Goal: Transaction & Acquisition: Purchase product/service

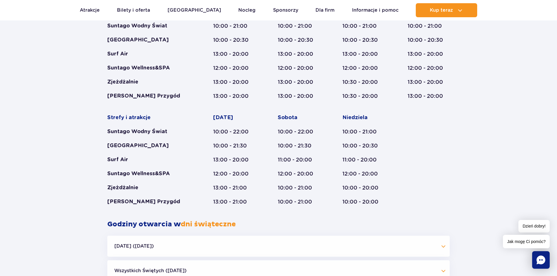
scroll to position [398, 0]
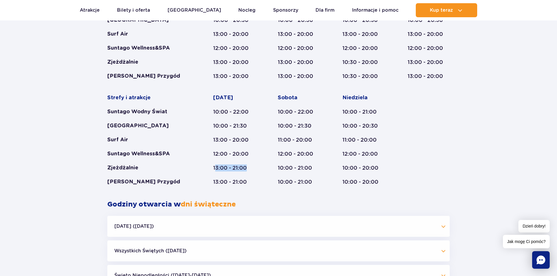
drag, startPoint x: 215, startPoint y: 169, endPoint x: 251, endPoint y: 169, distance: 36.0
click at [251, 169] on div "13:00 - 21:00" at bounding box center [234, 168] width 42 height 7
drag, startPoint x: 211, startPoint y: 168, endPoint x: 254, endPoint y: 169, distance: 42.1
click at [254, 169] on div "Strefy i atrakcje Suntago Wodny Świat Crocodile Island Surf Air Suntago Wellnes…" at bounding box center [278, 87] width 343 height 197
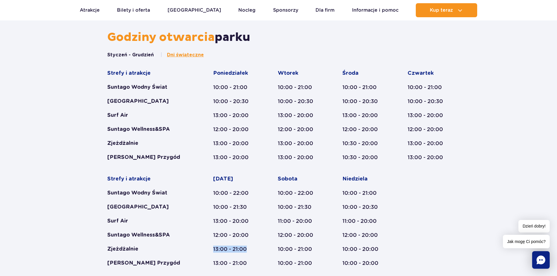
scroll to position [310, 0]
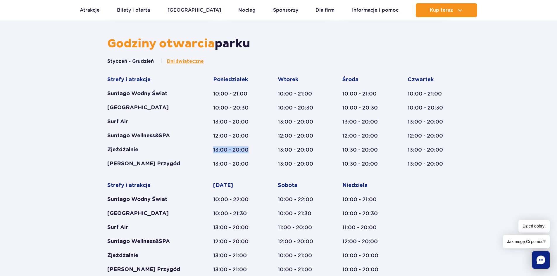
drag, startPoint x: 210, startPoint y: 150, endPoint x: 255, endPoint y: 150, distance: 45.0
click at [255, 150] on div "Strefy i atrakcje Suntago Wodny Świat Crocodile Island Surf Air Suntago Wellnes…" at bounding box center [278, 174] width 343 height 197
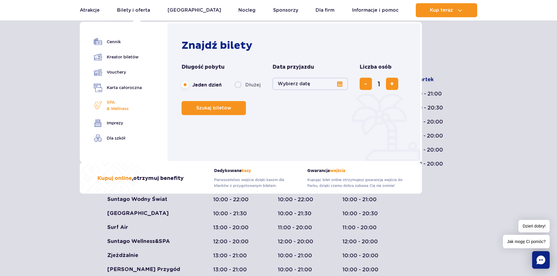
click at [114, 104] on span "SPA & Wellness" at bounding box center [118, 105] width 22 height 13
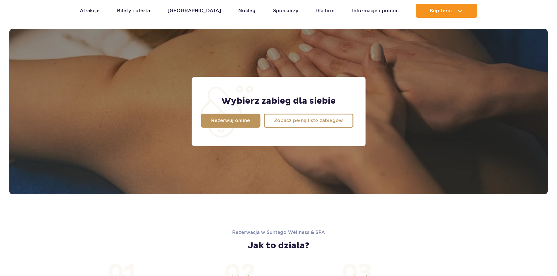
scroll to position [461, 0]
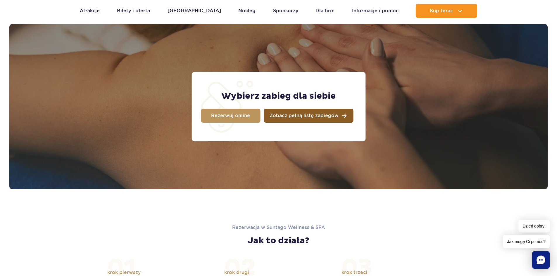
click at [334, 115] on span "Zobacz pełną listę zabiegów" at bounding box center [304, 115] width 69 height 5
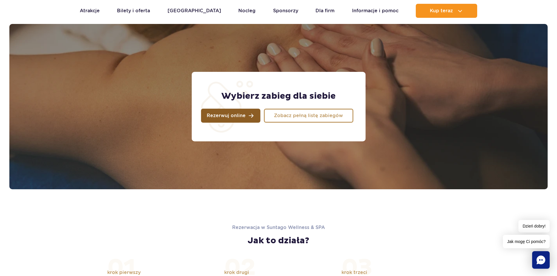
click at [237, 113] on span "Rezerwuj online" at bounding box center [226, 115] width 39 height 5
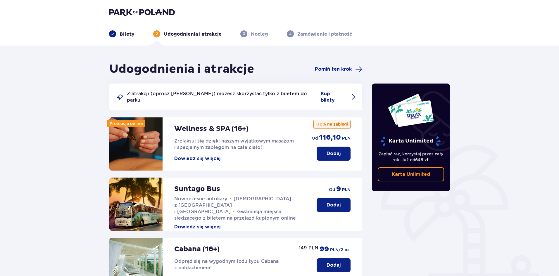
click at [122, 37] on p "Bilety" at bounding box center [127, 34] width 15 height 6
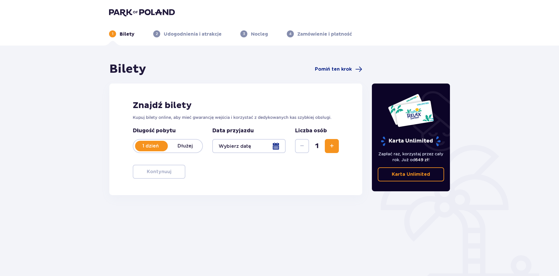
click at [190, 34] on p "Udogodnienia i atrakcje" at bounding box center [193, 34] width 58 height 6
click at [263, 33] on p "Nocleg" at bounding box center [259, 34] width 17 height 6
click at [138, 10] on img at bounding box center [142, 12] width 66 height 8
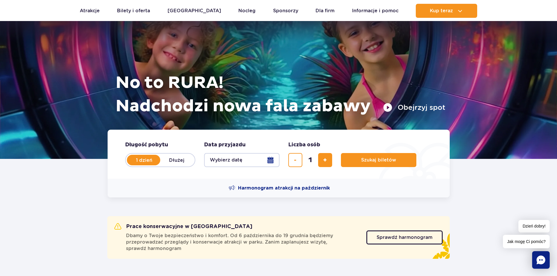
scroll to position [58, 0]
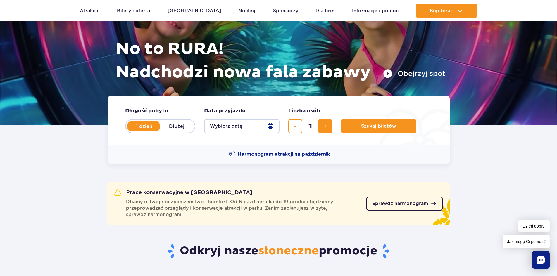
click at [417, 203] on span "Sprawdź harmonogram" at bounding box center [400, 204] width 56 height 5
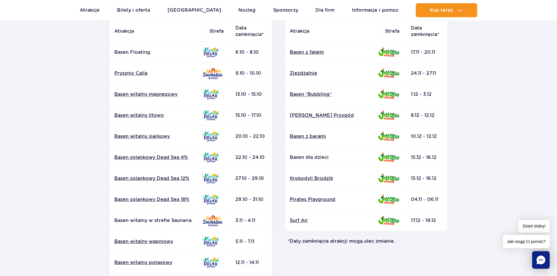
scroll to position [205, 0]
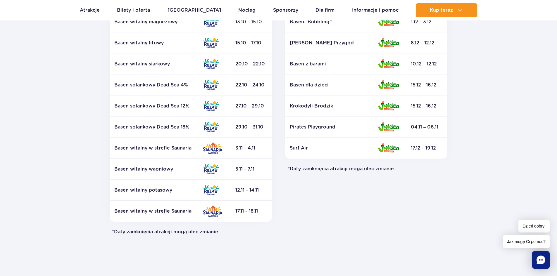
drag, startPoint x: 546, startPoint y: 249, endPoint x: 543, endPoint y: 252, distance: 4.3
click at [544, 250] on section "Powrót do strony głównej Harmonogram prac konserwacyjnych 2025 Relax i Saunaria…" at bounding box center [278, 67] width 557 height 419
click at [537, 259] on icon "Chat" at bounding box center [541, 260] width 9 height 9
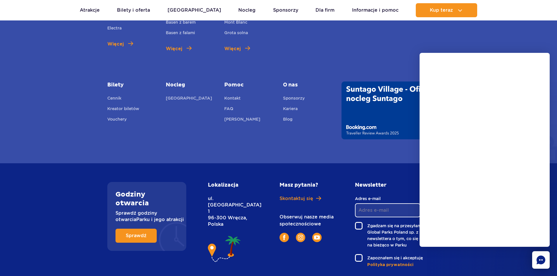
scroll to position [550, 0]
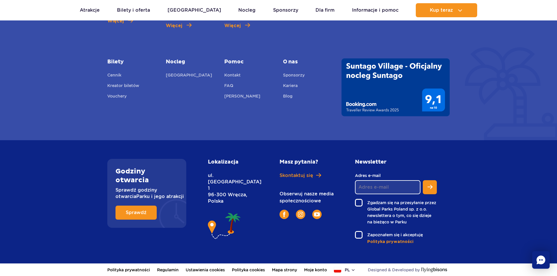
click at [538, 257] on icon "Chat" at bounding box center [541, 260] width 9 height 9
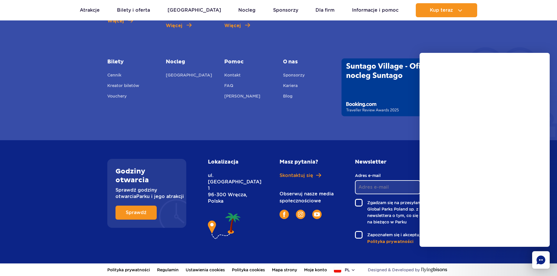
click at [543, 261] on rect "Chat" at bounding box center [541, 261] width 18 height 18
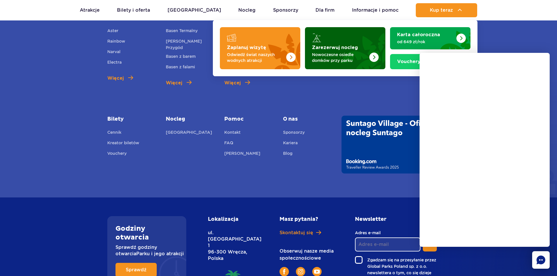
scroll to position [491, 0]
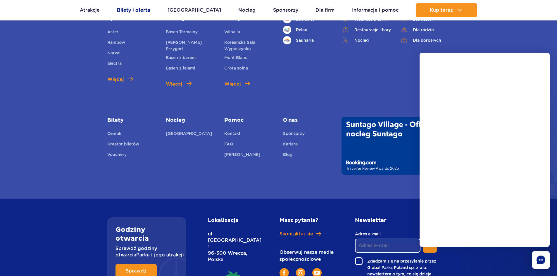
click at [137, 9] on link "Bilety i oferta" at bounding box center [133, 10] width 33 height 14
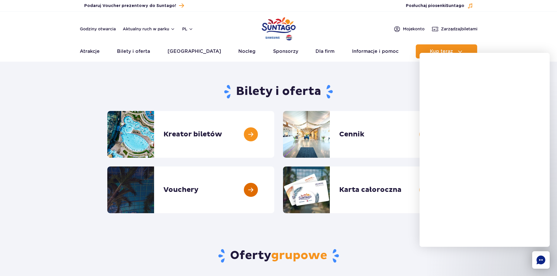
click at [274, 178] on link at bounding box center [274, 190] width 0 height 47
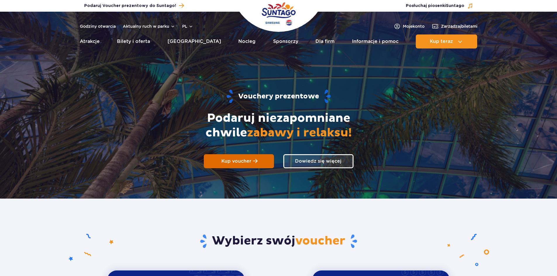
click at [225, 160] on span "Kup voucher" at bounding box center [236, 162] width 30 height 6
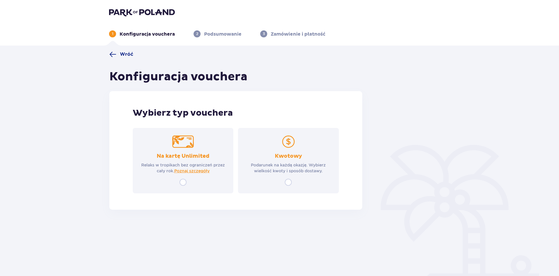
click at [121, 58] on div "Wróć Konfiguracja vouchera Wybierz typ vouchera Na kartę Unlimited Relaks w tro…" at bounding box center [235, 130] width 253 height 159
click at [121, 55] on span "Wróć" at bounding box center [126, 54] width 13 height 6
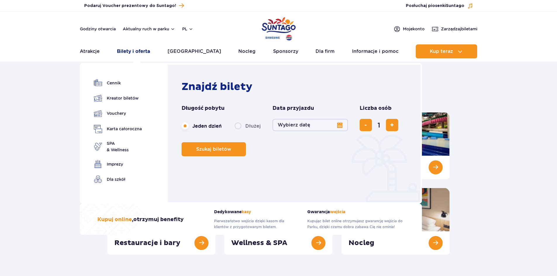
click at [136, 52] on link "Bilety i oferta" at bounding box center [133, 51] width 33 height 14
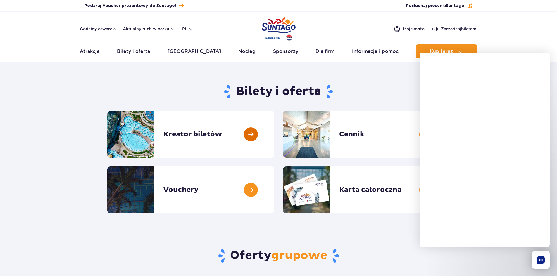
click at [274, 125] on link at bounding box center [274, 134] width 0 height 47
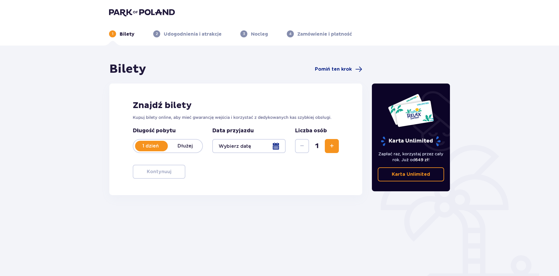
drag, startPoint x: 169, startPoint y: 181, endPoint x: 168, endPoint y: 176, distance: 4.7
click at [169, 180] on div "Znajdź bilety Kupuj bilety online, aby mieć gwarancję wejścia i korzystać z ded…" at bounding box center [235, 140] width 253 height 112
click at [246, 144] on div at bounding box center [248, 146] width 73 height 14
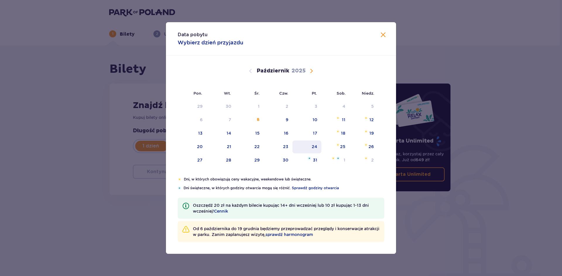
click at [318, 142] on div "24" at bounding box center [306, 147] width 29 height 13
type input "[DATE]"
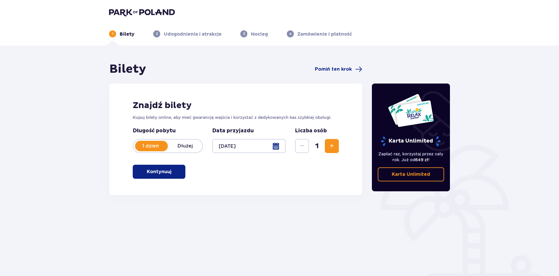
click at [156, 173] on p "Kontynuuj" at bounding box center [159, 172] width 25 height 6
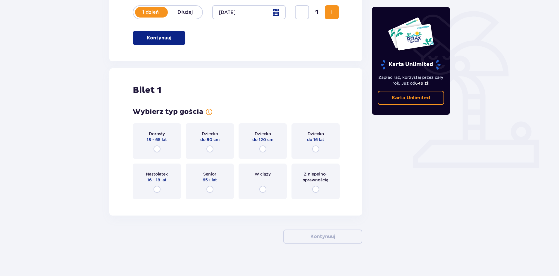
scroll to position [137, 0]
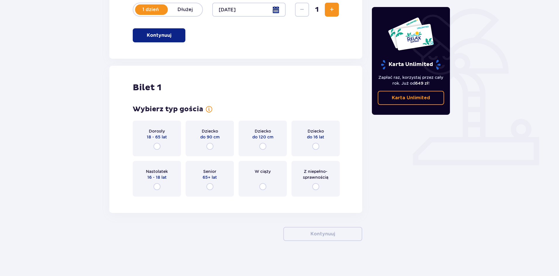
click at [164, 144] on div "Dorosły 18 - 65 lat" at bounding box center [157, 139] width 48 height 36
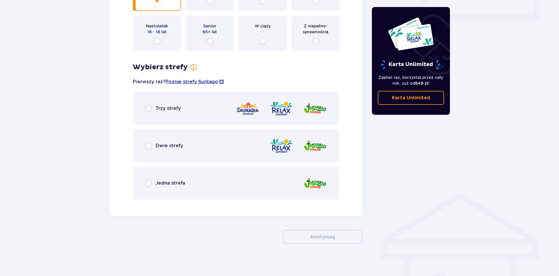
scroll to position [285, 0]
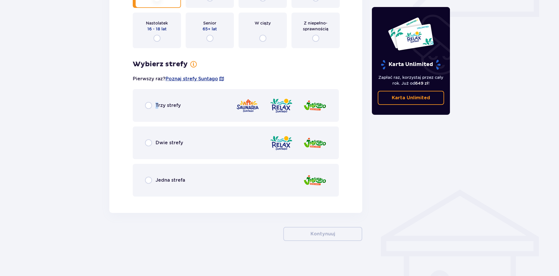
click at [157, 102] on div "Trzy strefy" at bounding box center [236, 105] width 206 height 33
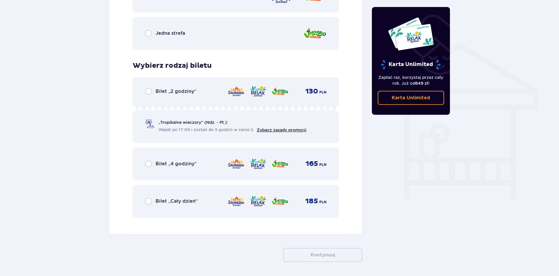
scroll to position [453, 0]
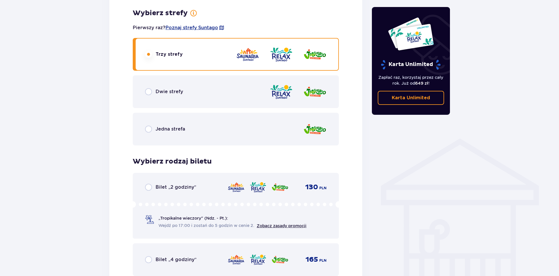
click at [169, 99] on div "Dwie strefy" at bounding box center [236, 91] width 206 height 33
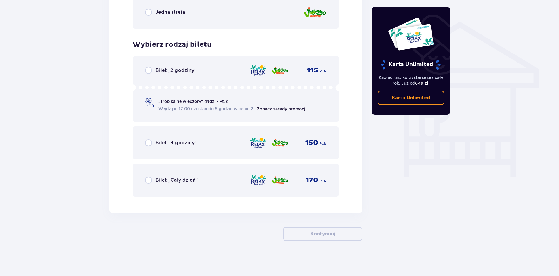
click at [182, 189] on div "Bilet „Cały dzień” 170 PLN" at bounding box center [236, 180] width 206 height 33
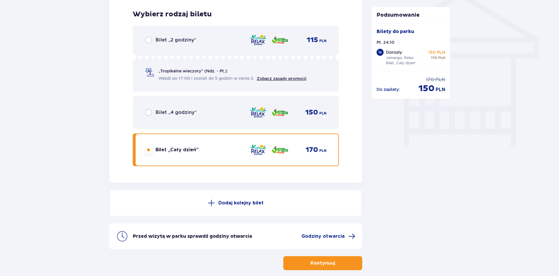
scroll to position [513, 0]
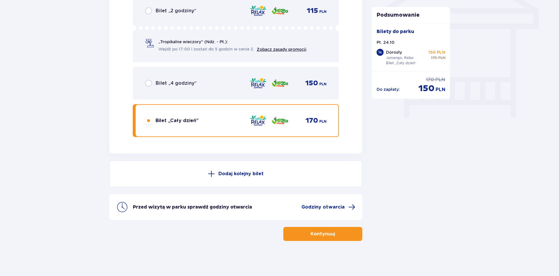
click at [326, 235] on p "Kontynuuj" at bounding box center [323, 234] width 25 height 6
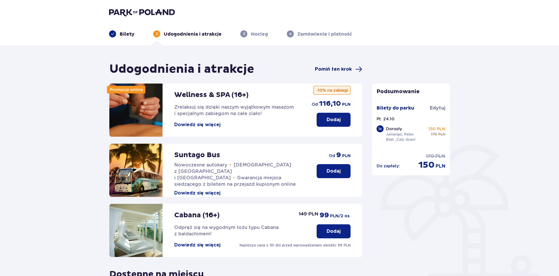
click at [328, 70] on span "Pomiń ten krok" at bounding box center [333, 69] width 37 height 6
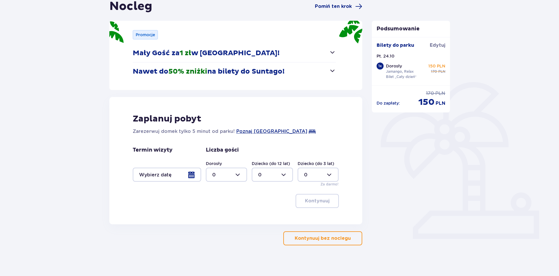
scroll to position [67, 0]
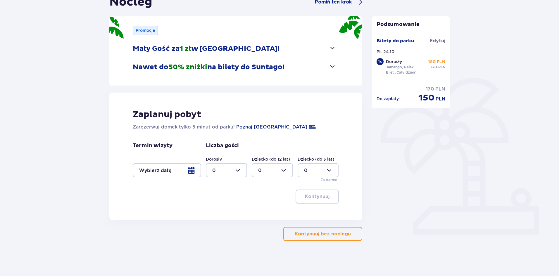
click at [288, 69] on button "Nawet do 50% zniżki na bilety do [GEOGRAPHIC_DATA]!" at bounding box center [234, 67] width 203 height 18
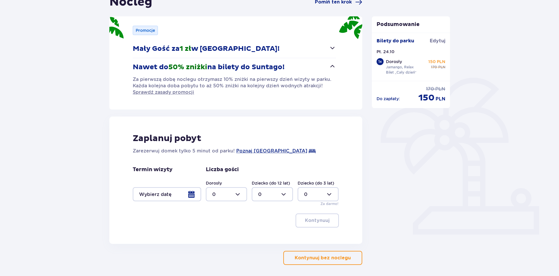
click at [331, 254] on button "Kontynuuj bez noclegu" at bounding box center [322, 258] width 79 height 14
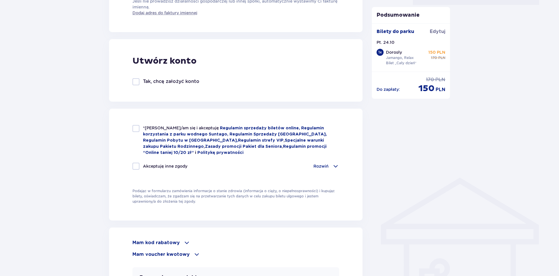
scroll to position [351, 0]
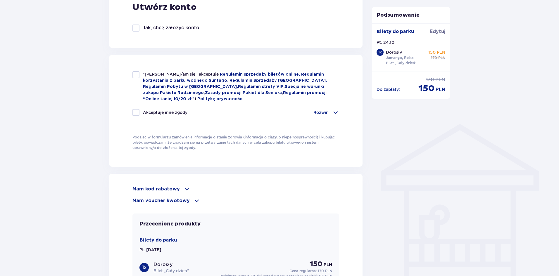
click at [175, 198] on p "Mam voucher kwotowy" at bounding box center [160, 201] width 57 height 6
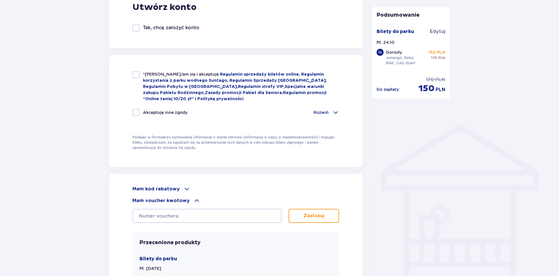
click at [175, 198] on p "Mam voucher kwotowy" at bounding box center [160, 201] width 57 height 6
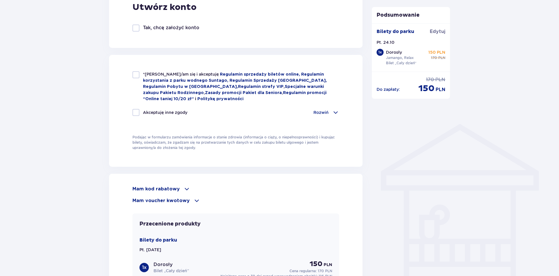
click at [178, 191] on div "Mam kod rabatowy" at bounding box center [235, 189] width 207 height 7
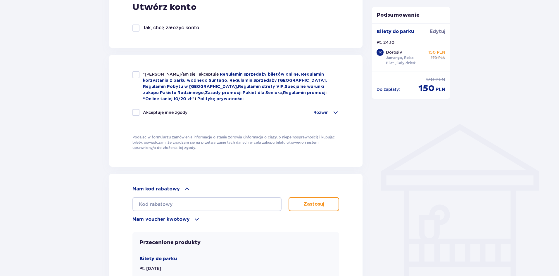
click at [178, 189] on div "Mam kod rabatowy" at bounding box center [235, 189] width 207 height 7
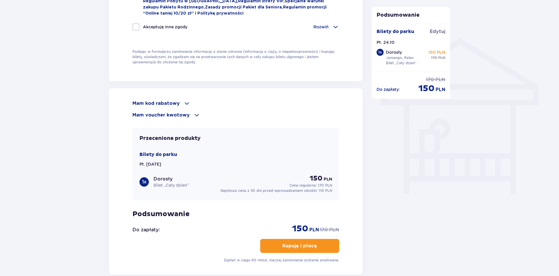
scroll to position [468, 0]
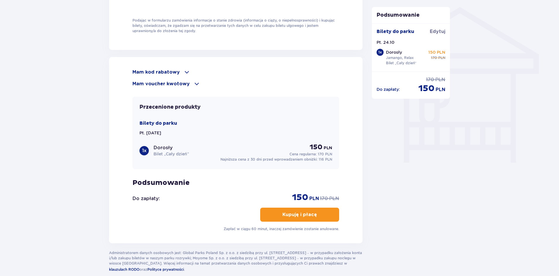
drag, startPoint x: 156, startPoint y: 113, endPoint x: 154, endPoint y: 125, distance: 11.9
click at [156, 116] on div "Przecenione produkty Bilety do parku Pt. [DATE] 1 x Dorosły Bilet „Cały dzień” …" at bounding box center [235, 133] width 207 height 73
drag, startPoint x: 150, startPoint y: 142, endPoint x: 144, endPoint y: 152, distance: 11.5
click at [149, 145] on div "Bilety do parku Pt. [DATE] 1 x Dorosły Bilet „Cały dzień” 150 PLN Cena regularn…" at bounding box center [236, 141] width 193 height 42
click at [144, 152] on div "1 x" at bounding box center [144, 150] width 9 height 9
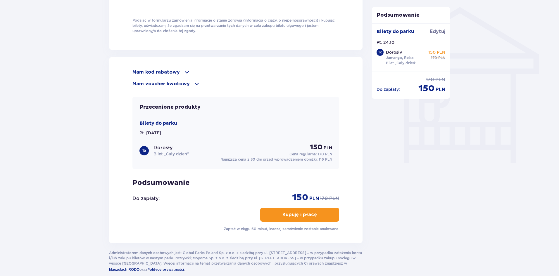
click at [261, 228] on p "Zapłać w ciągu 60 minut, inaczej zamówienie zostanie anulowane." at bounding box center [282, 229] width 116 height 5
